Goal: Task Accomplishment & Management: Use online tool/utility

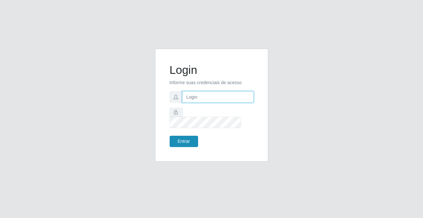
type input "[PERSON_NAME][EMAIL_ADDRESS][DOMAIN_NAME]"
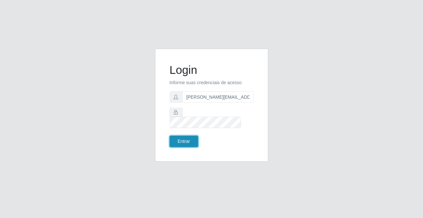
click at [170, 138] on button "Entrar" at bounding box center [184, 141] width 28 height 11
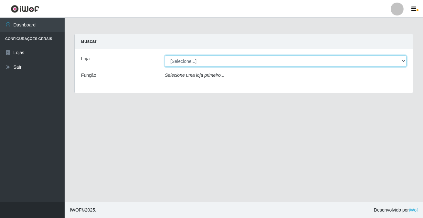
click at [201, 61] on select "[Selecione...] Rede Potiguar 2 - Macaíba" at bounding box center [286, 61] width 242 height 11
select select "101"
click at [165, 56] on select "[Selecione...] Rede Potiguar 2 - Macaíba" at bounding box center [286, 61] width 242 height 11
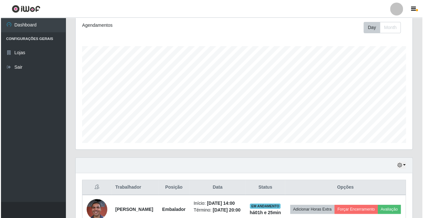
scroll to position [134, 336]
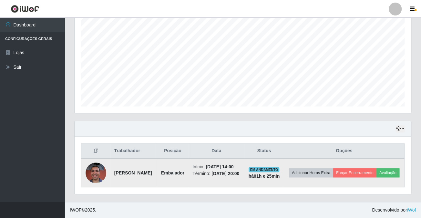
click at [95, 170] on img at bounding box center [96, 173] width 21 height 21
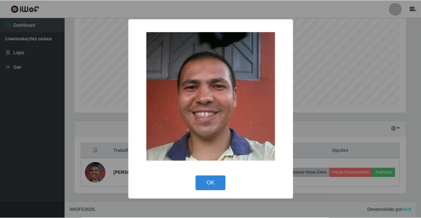
scroll to position [134, 333]
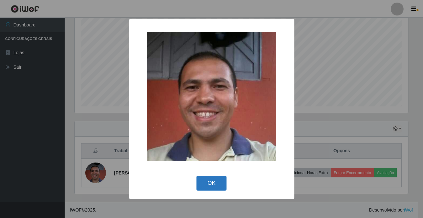
click at [221, 182] on button "OK" at bounding box center [211, 183] width 30 height 15
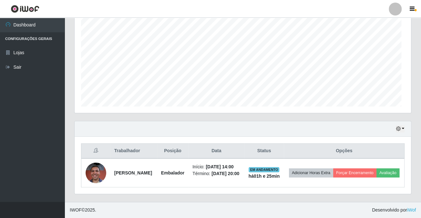
scroll to position [134, 336]
